Goal: Navigation & Orientation: Understand site structure

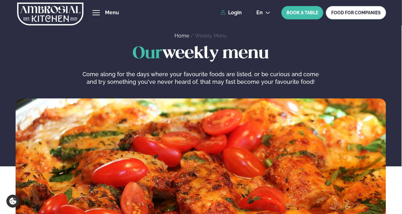
click at [97, 11] on span "hamburger" at bounding box center [96, 13] width 6 height 6
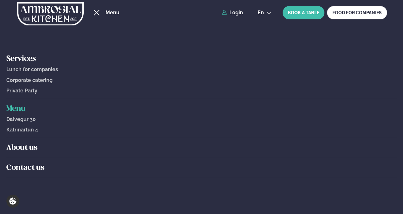
click at [29, 57] on h5 "Services" at bounding box center [201, 59] width 391 height 10
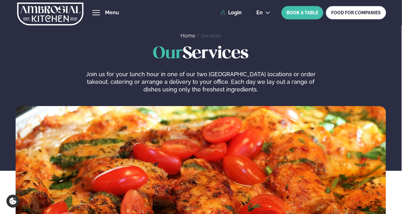
click at [98, 12] on span "hamburger" at bounding box center [96, 12] width 8 height 1
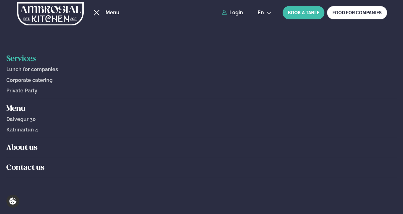
click at [20, 148] on h5 "About us" at bounding box center [201, 148] width 391 height 10
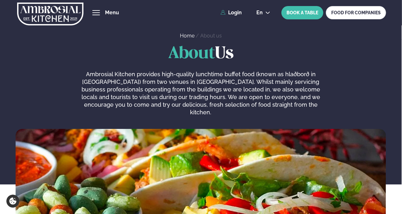
click at [100, 13] on button "hamburger" at bounding box center [96, 13] width 8 height 8
